Goal: Information Seeking & Learning: Learn about a topic

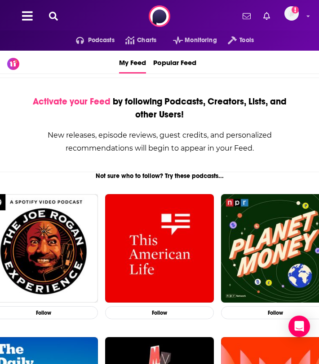
click at [48, 22] on div "Podcasts Charts Monitoring Tools For Business For Podcasters More Add a profile…" at bounding box center [159, 16] width 319 height 32
click at [56, 14] on icon at bounding box center [53, 16] width 9 height 9
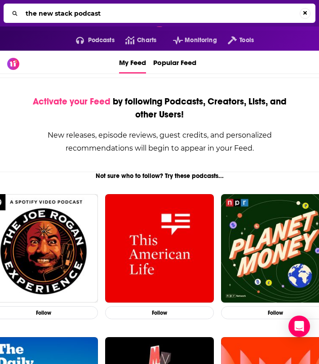
type input "the new stack podcast"
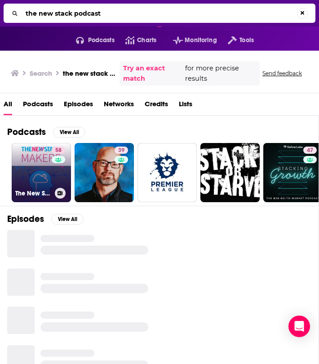
click at [30, 177] on link "58 The New Stack Podcast" at bounding box center [41, 172] width 59 height 59
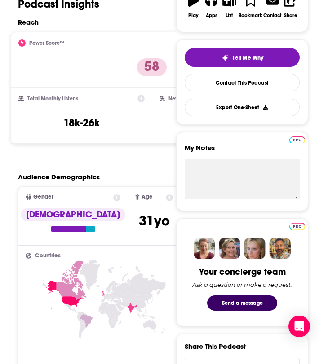
scroll to position [139, 0]
